Goal: Task Accomplishment & Management: Manage account settings

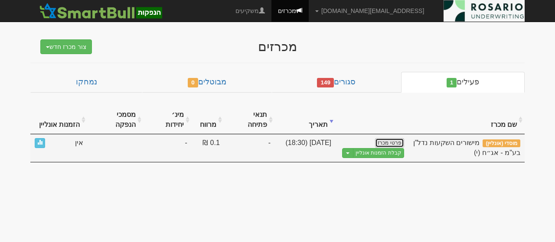
click at [390, 138] on link "פרטי מכרז" at bounding box center [389, 143] width 29 height 10
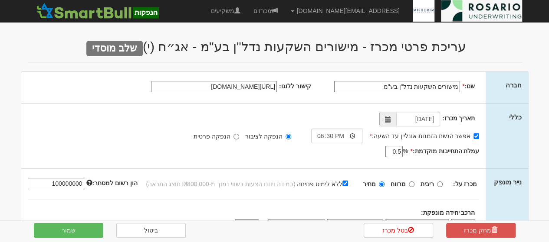
scroll to position [125, 0]
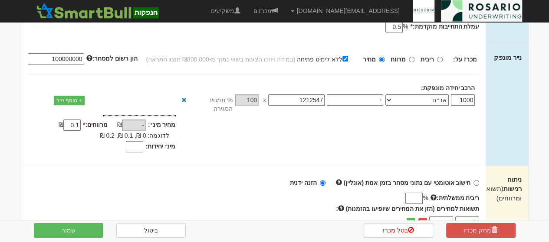
drag, startPoint x: 70, startPoint y: 115, endPoint x: 96, endPoint y: 114, distance: 25.6
click at [96, 121] on div "מרווחים: * 0.1 ₪" at bounding box center [95, 121] width 161 height 0
type input "1"
click at [274, 129] on div "מחיר מינ׳: - ₪ *" at bounding box center [253, 135] width 464 height 40
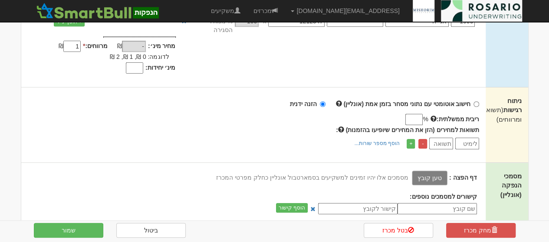
scroll to position [203, 0]
click at [424, 171] on label "טען קובץ" at bounding box center [429, 178] width 36 height 15
click at [410, 173] on input "טען קובץ" at bounding box center [410, 178] width 0 height 10
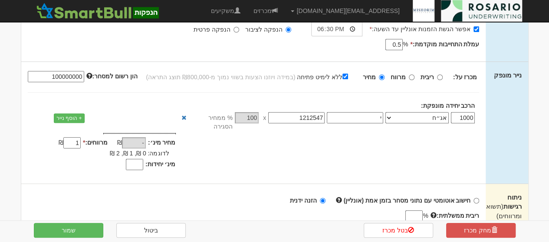
scroll to position [107, 0]
click at [132, 160] on input "מינ׳ יחידות:" at bounding box center [134, 165] width 17 height 11
type input "800"
click at [271, 165] on div "מכרז על: ריבית מרווח מחיר 100000000 1000 י -" at bounding box center [253, 123] width 464 height 122
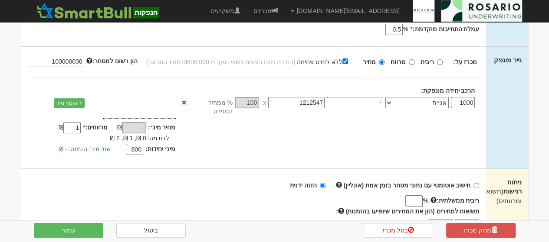
scroll to position [209, 0]
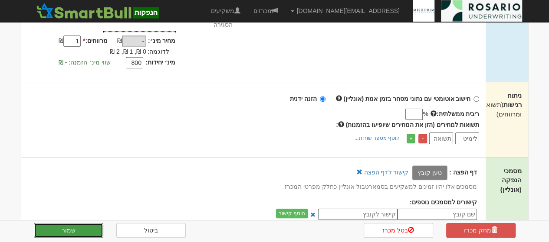
click at [73, 235] on button "שמור" at bounding box center [68, 230] width 69 height 15
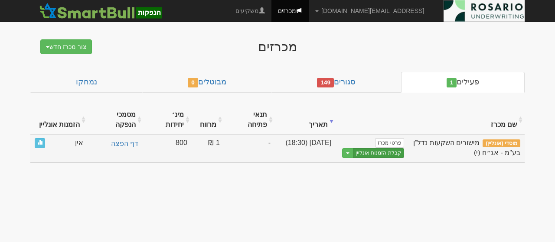
click at [385, 148] on link "קבלת הזמנות אונליין" at bounding box center [378, 153] width 51 height 10
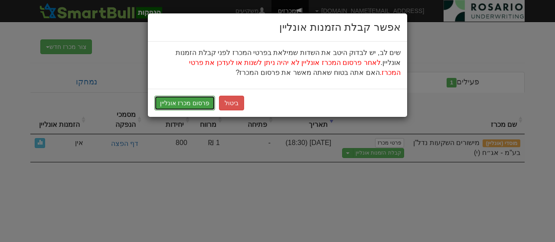
click at [177, 97] on button "פרסום מכרז אונליין" at bounding box center [184, 103] width 61 height 15
